Goal: Find specific page/section: Find specific page/section

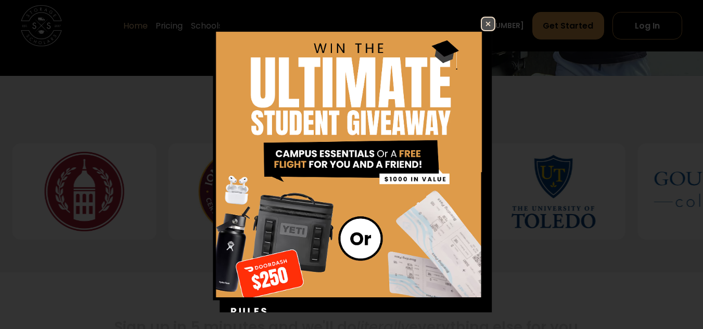
scroll to position [404, 0]
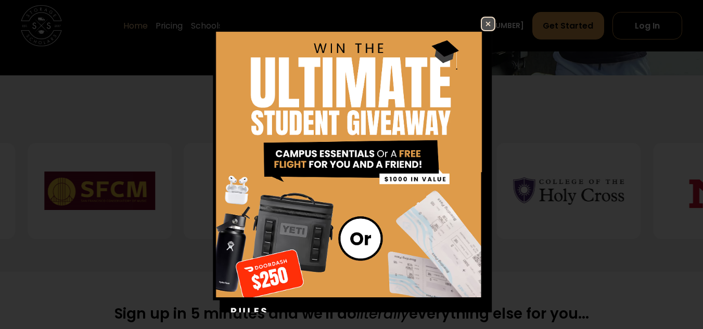
click at [482, 22] on img at bounding box center [488, 24] width 12 height 12
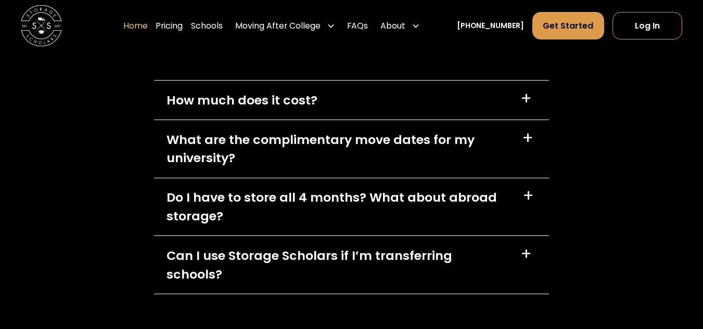
scroll to position [2905, 0]
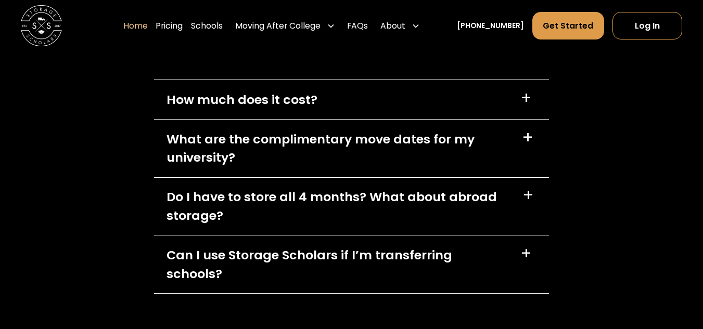
click at [524, 159] on div "What are the complimentary move dates for my university? +" at bounding box center [351, 149] width 395 height 58
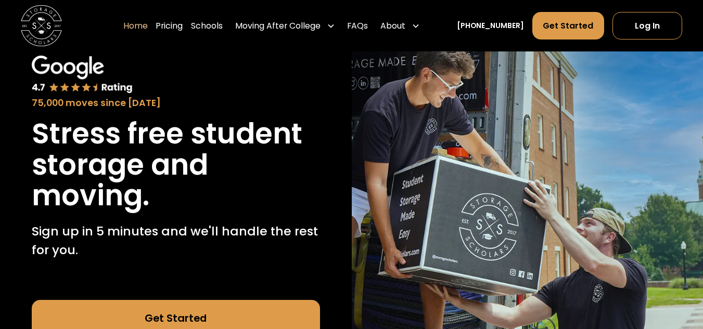
scroll to position [0, 0]
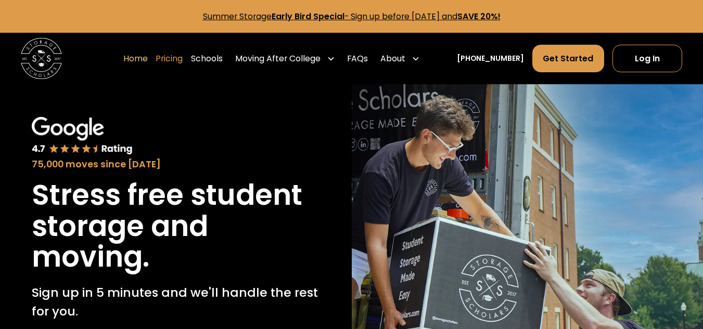
click at [183, 59] on link "Pricing" at bounding box center [169, 58] width 27 height 29
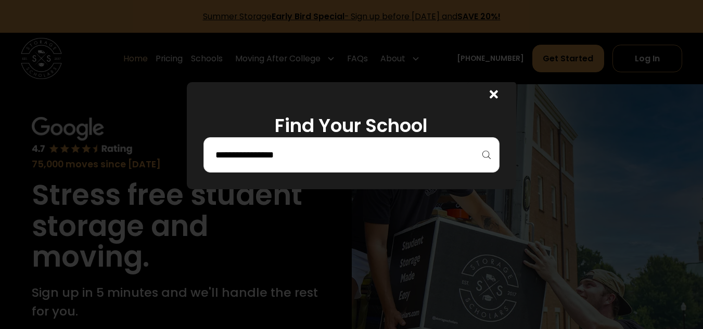
click at [496, 92] on icon at bounding box center [494, 95] width 8 height 8
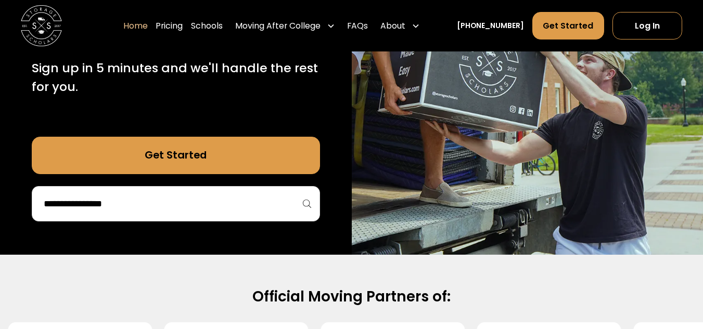
scroll to position [224, 0]
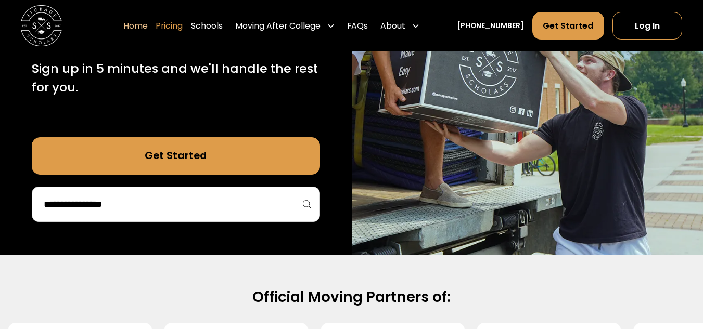
click at [183, 25] on link "Pricing" at bounding box center [169, 25] width 27 height 29
click at [180, 27] on link "Pricing" at bounding box center [169, 25] width 27 height 29
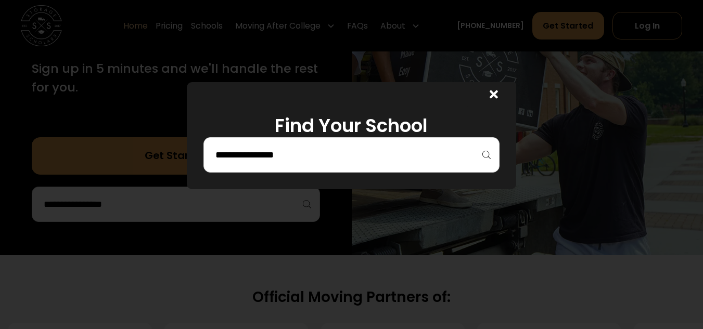
click at [495, 96] on icon at bounding box center [494, 94] width 8 height 12
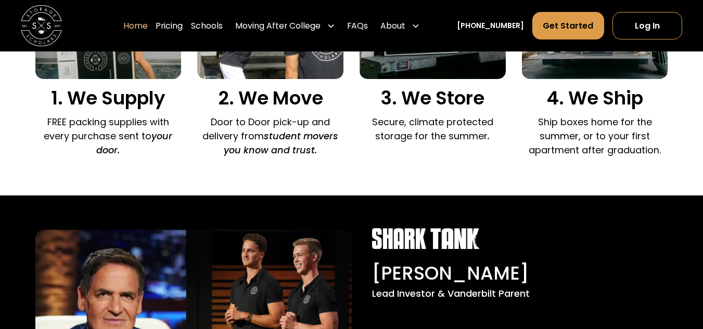
scroll to position [830, 0]
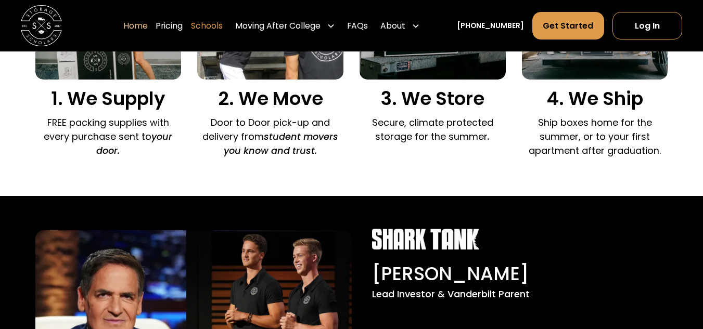
click at [223, 26] on link "Schools" at bounding box center [207, 25] width 32 height 29
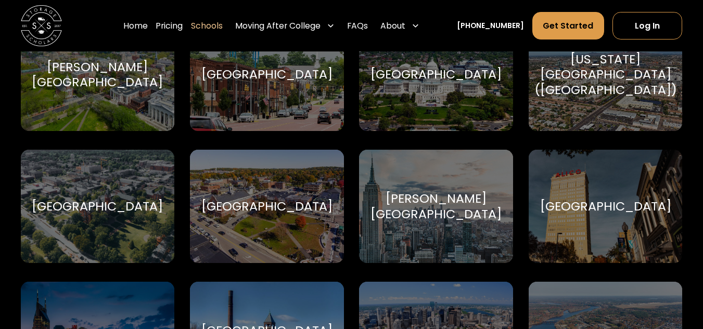
scroll to position [511, 0]
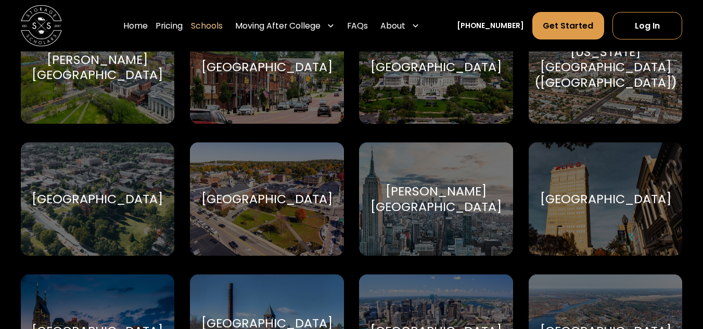
click at [105, 73] on div "[PERSON_NAME][GEOGRAPHIC_DATA]" at bounding box center [97, 67] width 131 height 31
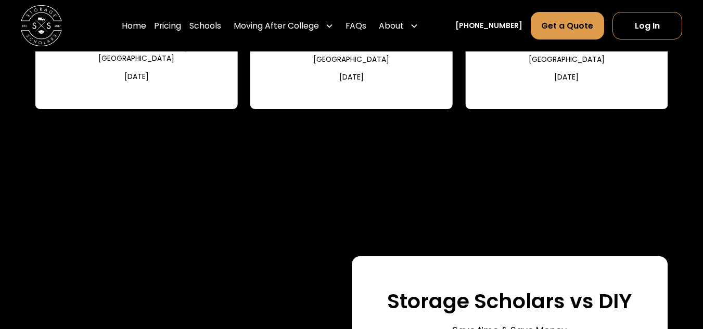
scroll to position [1325, 0]
